Goal: Book appointment/travel/reservation

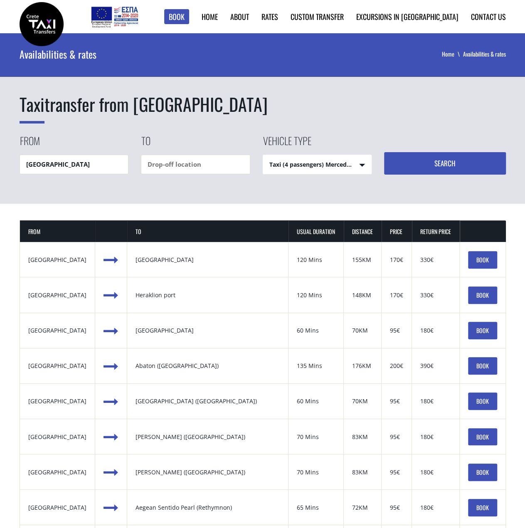
click at [67, 163] on input "[GEOGRAPHIC_DATA]" at bounding box center [74, 165] width 109 height 20
drag, startPoint x: 99, startPoint y: 158, endPoint x: 14, endPoint y: 157, distance: 85.3
click at [14, 157] on div "Taxi transfer from Chania airport From Chania airport To Vehicle type Taxi (4 p…" at bounding box center [262, 118] width 525 height 170
click at [108, 141] on div "From" at bounding box center [81, 153] width 122 height 41
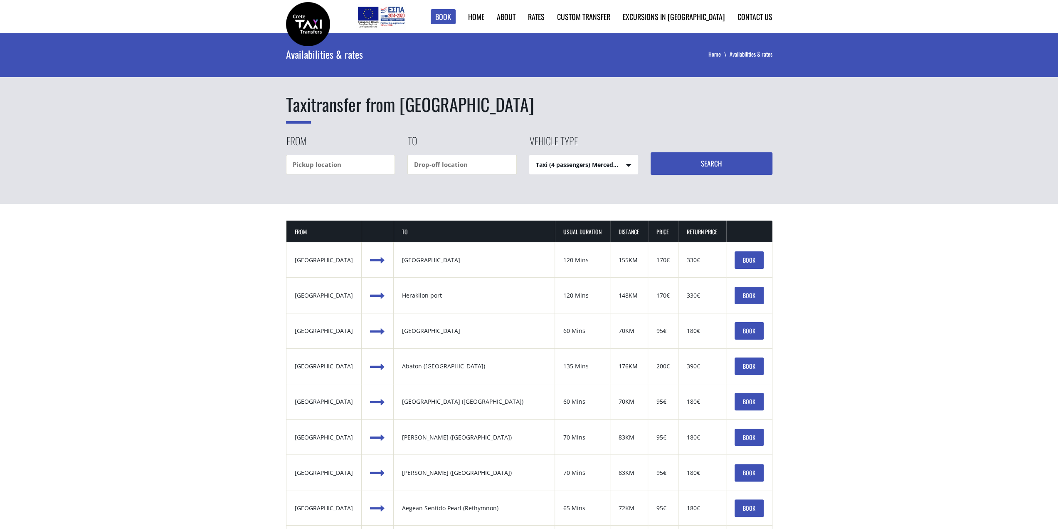
click at [307, 30] on img at bounding box center [308, 24] width 44 height 44
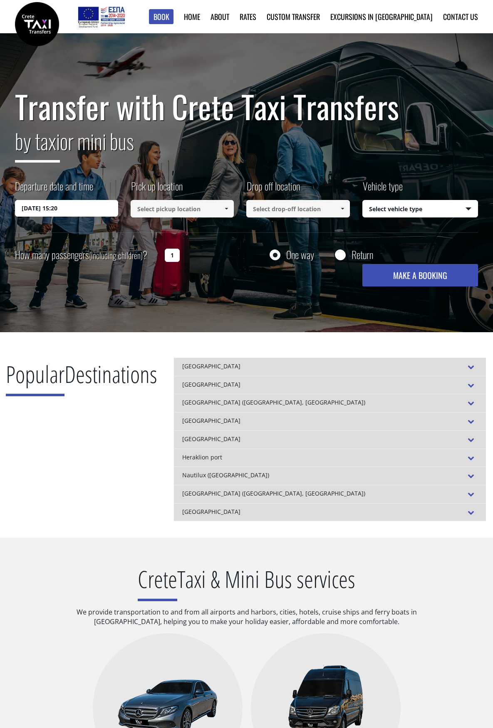
click at [415, 213] on select "Select vehicle type Taxi (4 passengers) Mercedes E Class Mini Van (7 passengers…" at bounding box center [420, 208] width 115 height 17
click at [402, 211] on select "Select vehicle type Taxi (4 passengers) Mercedes E Class Mini Van (7 passengers…" at bounding box center [420, 208] width 115 height 17
drag, startPoint x: 402, startPoint y: 211, endPoint x: 264, endPoint y: 209, distance: 138.5
click at [402, 211] on select "Select vehicle type Taxi (4 passengers) Mercedes E Class Mini Van (7 passengers…" at bounding box center [420, 208] width 115 height 17
click at [423, 213] on select "Select vehicle type Taxi (4 passengers) Mercedes E Class Mini Van (7 passengers…" at bounding box center [420, 208] width 115 height 17
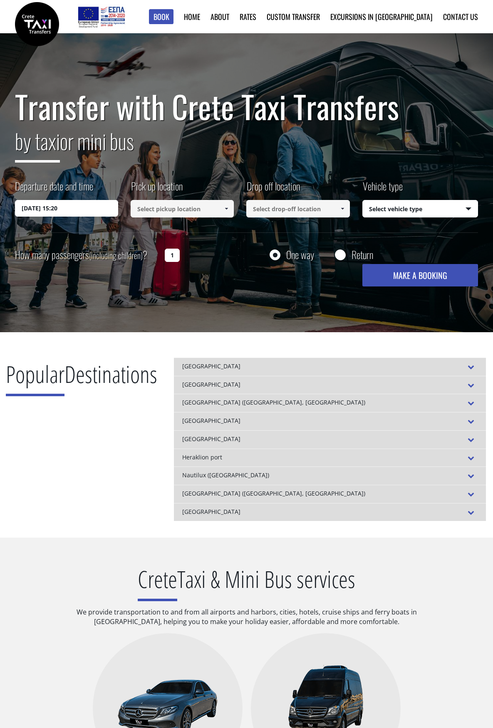
click at [426, 208] on select "Select vehicle type Taxi (4 passengers) Mercedes E Class Mini Van (7 passengers…" at bounding box center [420, 208] width 115 height 17
drag, startPoint x: 426, startPoint y: 208, endPoint x: 406, endPoint y: 204, distance: 20.8
click at [426, 208] on select "Select vehicle type Taxi (4 passengers) Mercedes E Class Mini Van (7 passengers…" at bounding box center [420, 208] width 115 height 17
click at [406, 206] on select "Select vehicle type Taxi (4 passengers) Mercedes E Class Mini Van (7 passengers…" at bounding box center [420, 208] width 115 height 17
drag, startPoint x: 406, startPoint y: 206, endPoint x: 292, endPoint y: 202, distance: 114.0
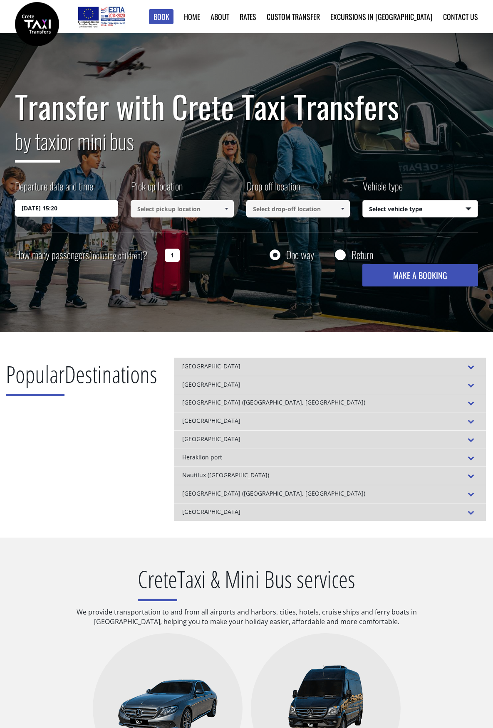
click at [406, 206] on select "Select vehicle type Taxi (4 passengers) Mercedes E Class Mini Van (7 passengers…" at bounding box center [420, 208] width 115 height 17
click at [384, 211] on select "Select vehicle type Taxi (4 passengers) Mercedes E Class Mini Van (7 passengers…" at bounding box center [420, 208] width 115 height 17
drag, startPoint x: 384, startPoint y: 211, endPoint x: 267, endPoint y: 211, distance: 117.7
click at [384, 211] on select "Select vehicle type Taxi (4 passengers) Mercedes E Class Mini Van (7 passengers…" at bounding box center [420, 208] width 115 height 17
click at [413, 204] on select "Select vehicle type Taxi (4 passengers) Mercedes E Class Mini Van (7 passengers…" at bounding box center [420, 208] width 115 height 17
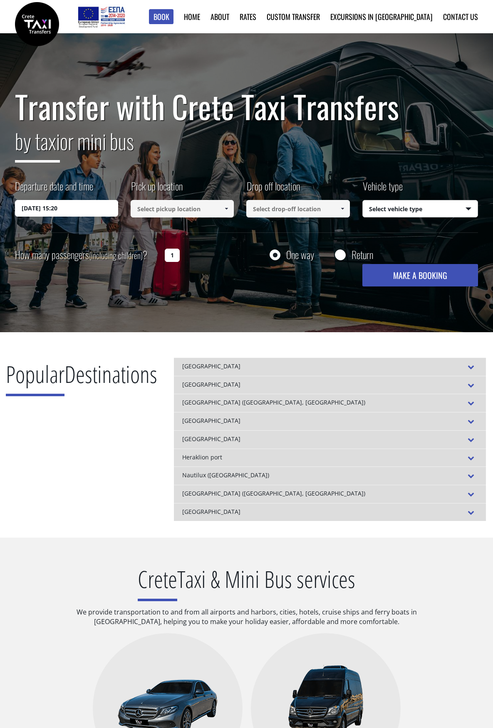
click at [396, 214] on select "Select vehicle type Taxi (4 passengers) Mercedes E Class Mini Van (7 passengers…" at bounding box center [420, 208] width 115 height 17
drag, startPoint x: 396, startPoint y: 214, endPoint x: 391, endPoint y: 214, distance: 5.0
click at [396, 214] on select "Select vehicle type Taxi (4 passengers) Mercedes E Class Mini Van (7 passengers…" at bounding box center [420, 208] width 115 height 17
click at [428, 209] on select "Select vehicle type Taxi (4 passengers) Mercedes E Class Mini Van (7 passengers…" at bounding box center [420, 208] width 115 height 17
click at [417, 201] on select "Select vehicle type Taxi (4 passengers) Mercedes E Class Mini Van (7 passengers…" at bounding box center [420, 208] width 115 height 17
